Goal: Information Seeking & Learning: Learn about a topic

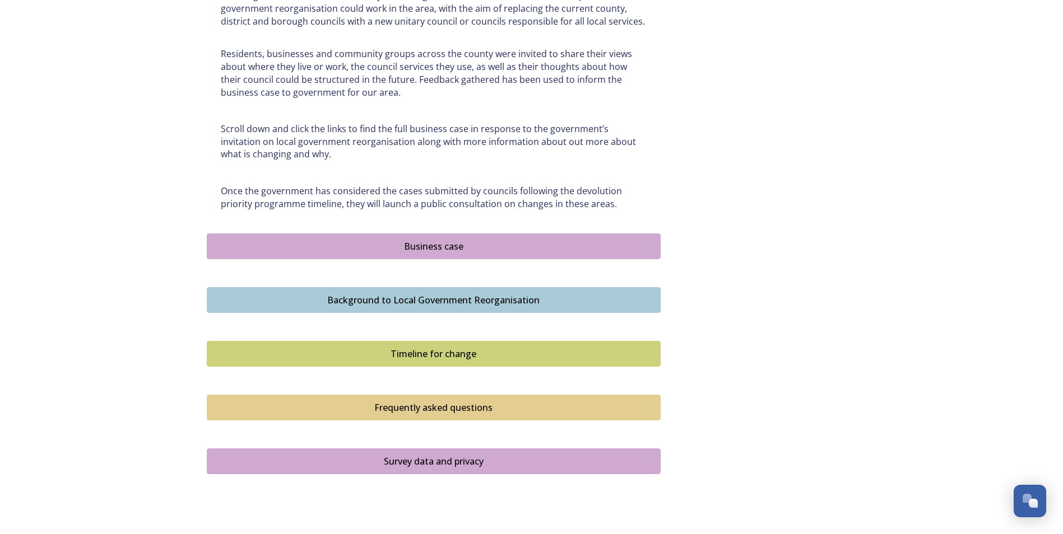
scroll to position [549, 0]
click at [301, 243] on div "Business case" at bounding box center [433, 246] width 441 height 13
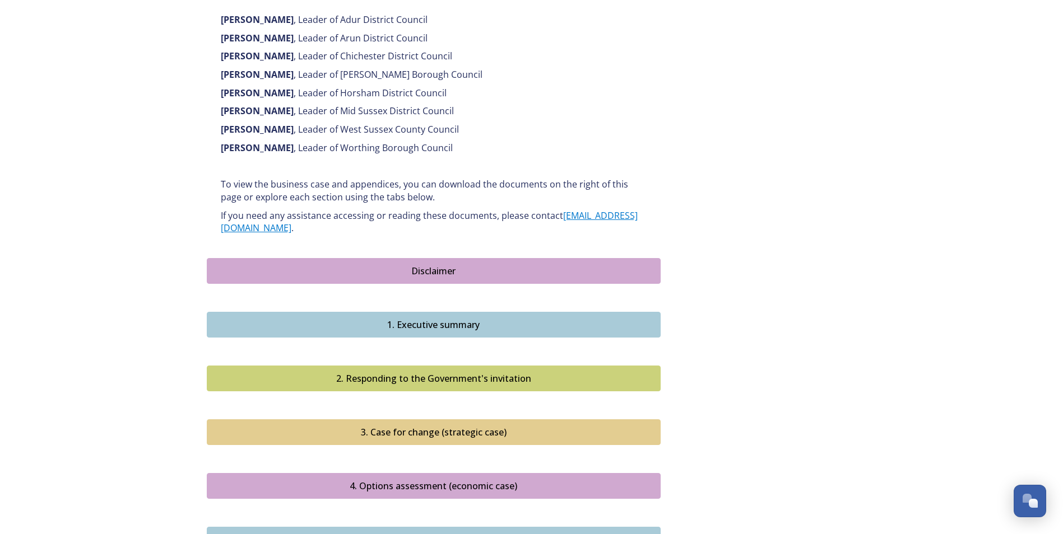
scroll to position [812, 0]
click at [387, 419] on button "3. Case for change (strategic case)" at bounding box center [434, 432] width 454 height 26
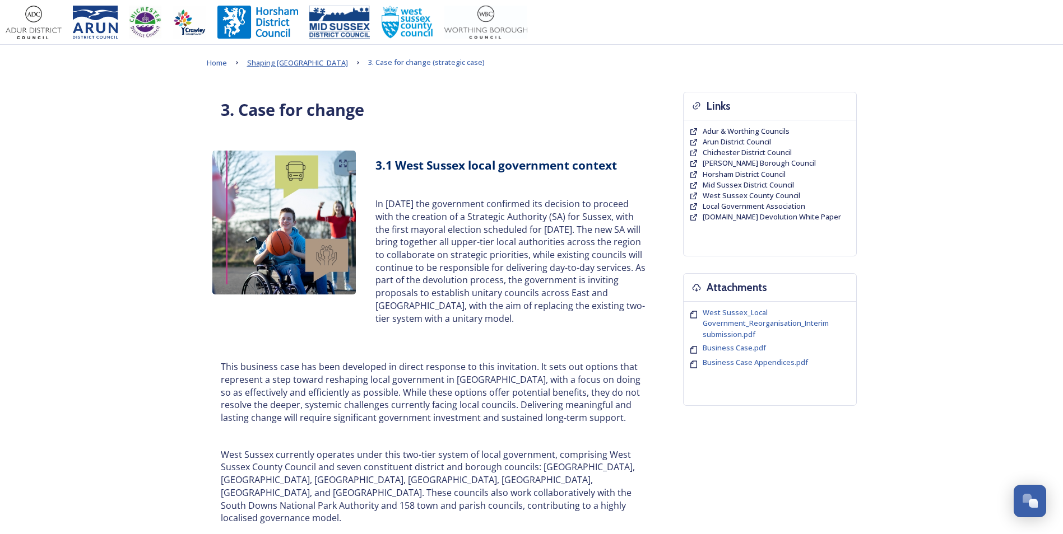
click at [287, 59] on span "Shaping [GEOGRAPHIC_DATA]" at bounding box center [297, 63] width 101 height 10
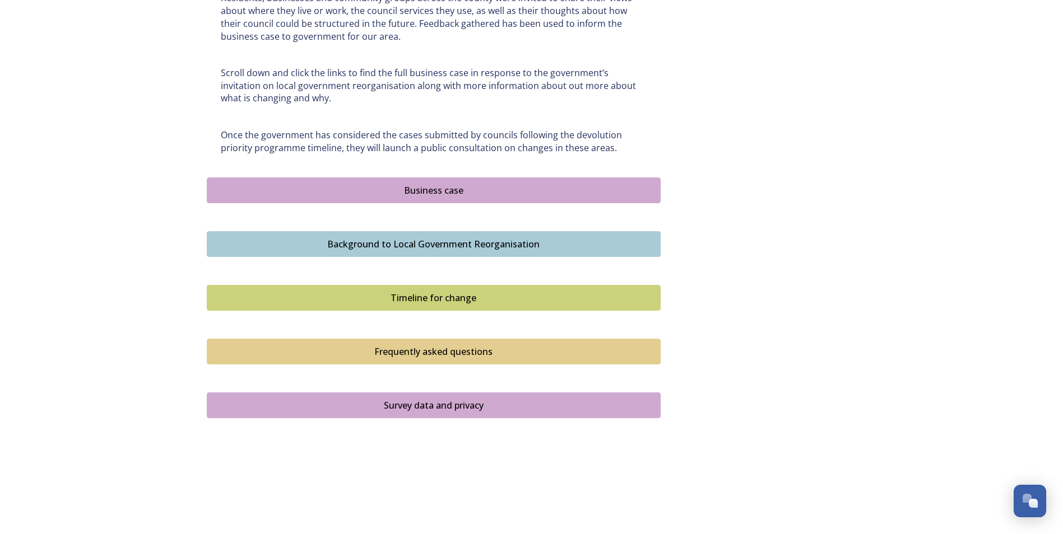
scroll to position [604, 0]
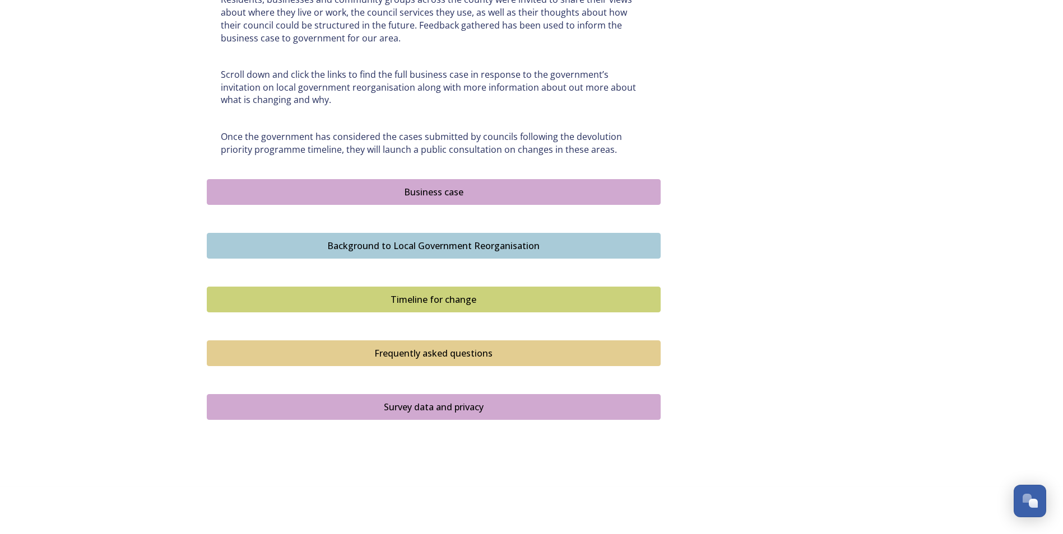
click at [340, 243] on div "Background to Local Government Reorganisation" at bounding box center [433, 245] width 441 height 13
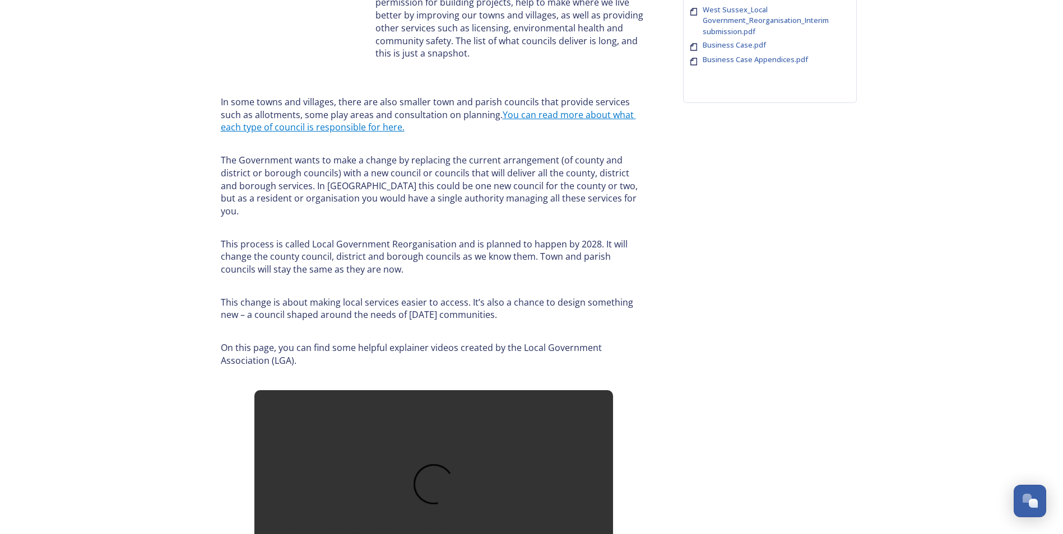
scroll to position [302, 0]
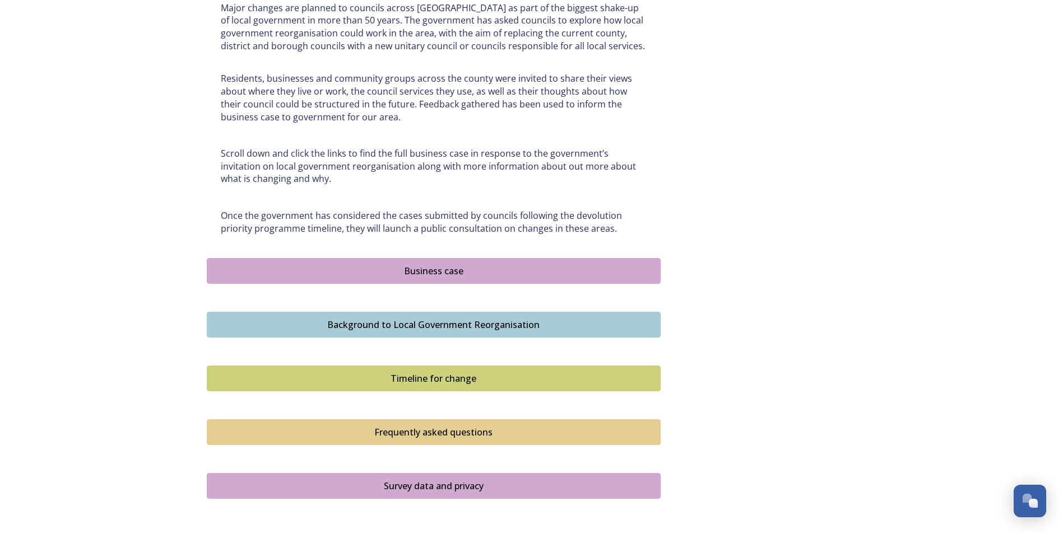
scroll to position [525, 0]
click at [355, 277] on button "Business case" at bounding box center [434, 271] width 454 height 26
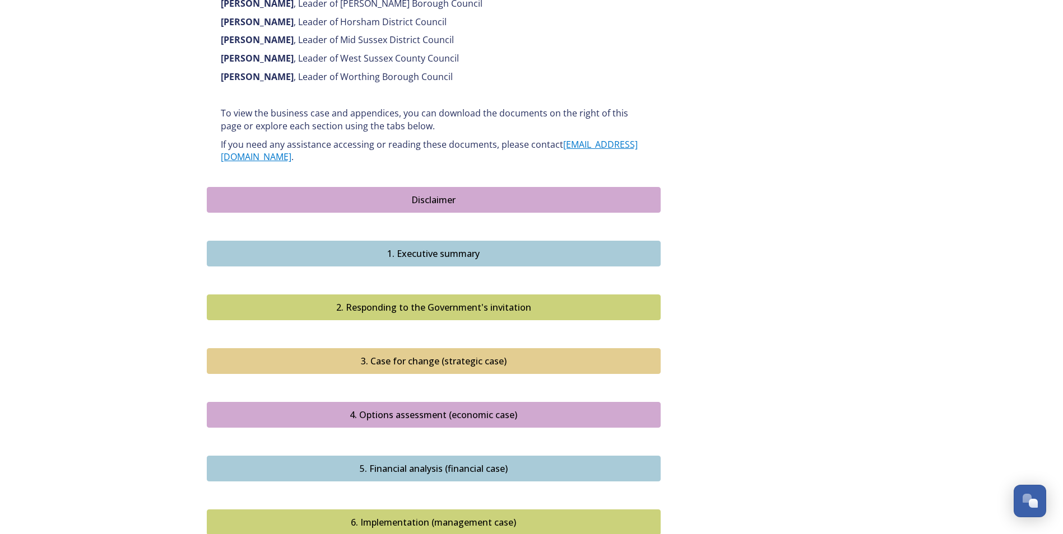
scroll to position [949, 0]
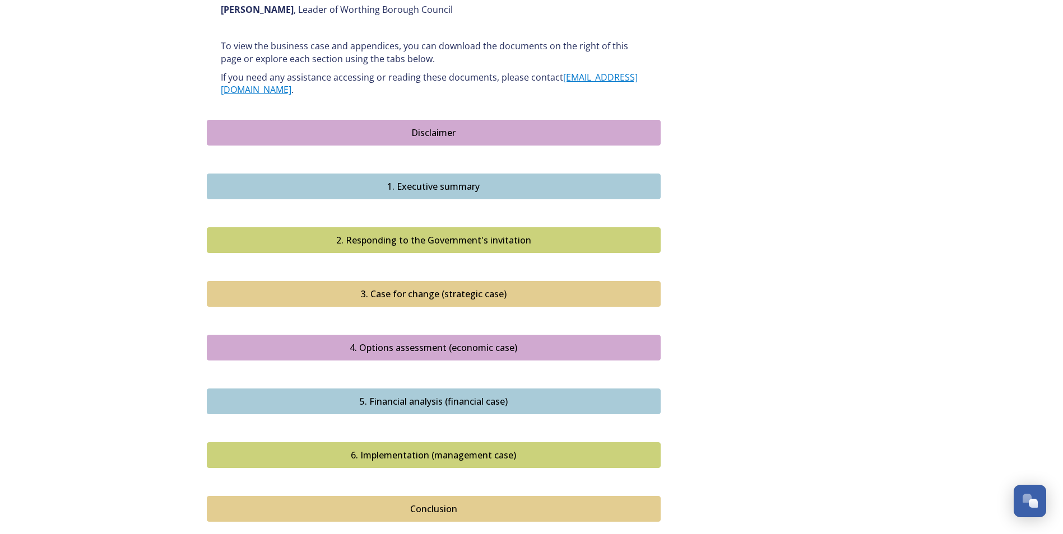
click at [394, 180] on div "1. Executive summary" at bounding box center [433, 186] width 441 height 13
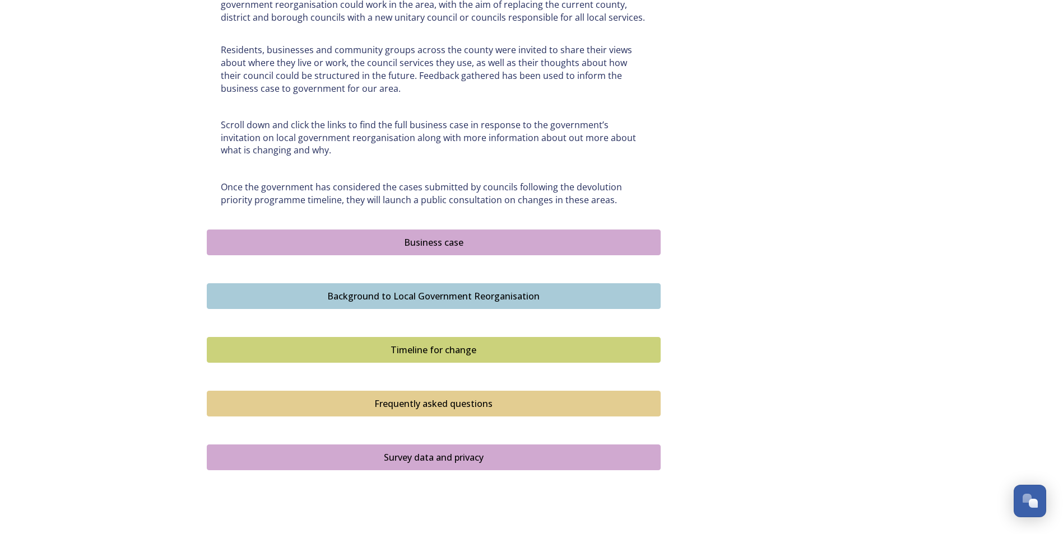
scroll to position [612, 0]
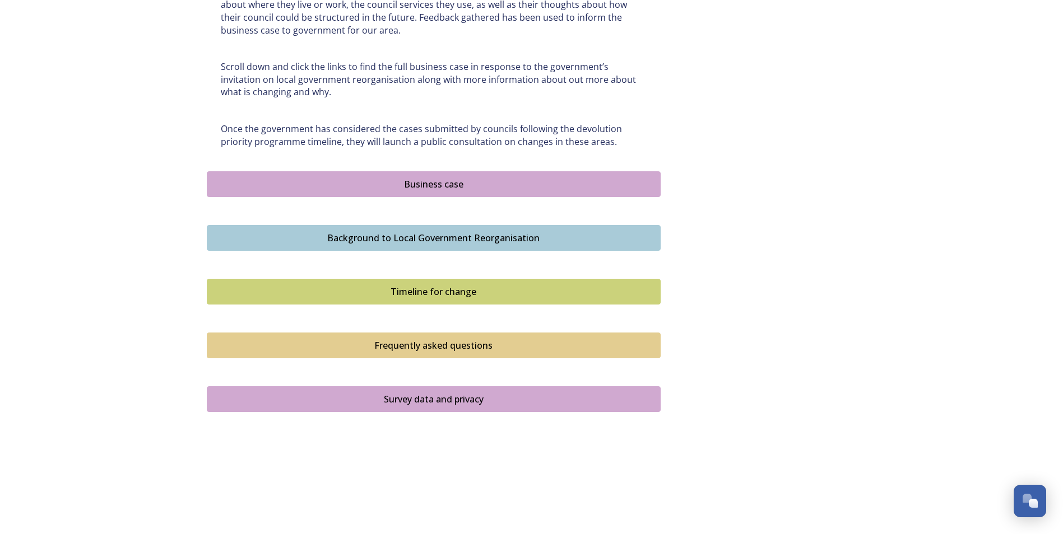
click at [387, 178] on div "Business case" at bounding box center [433, 184] width 441 height 13
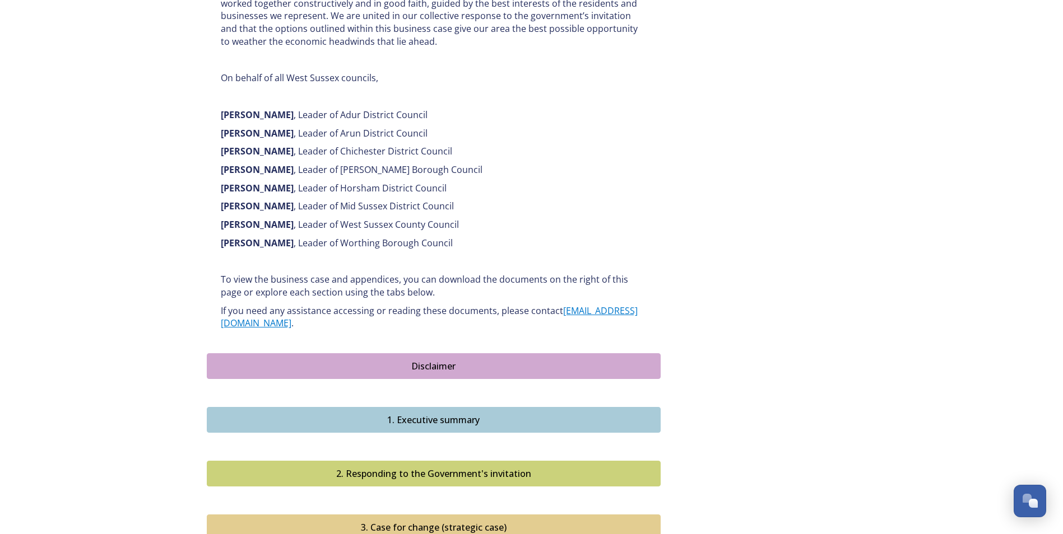
scroll to position [715, 0]
